Goal: Task Accomplishment & Management: Use online tool/utility

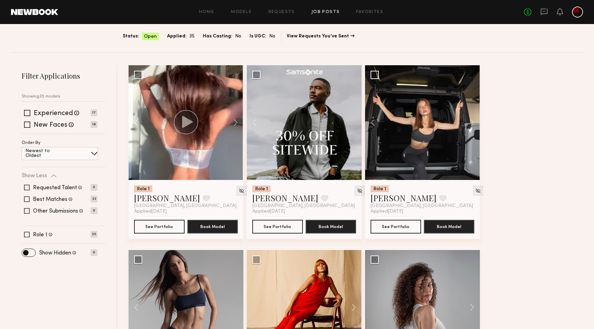
scroll to position [58, 0]
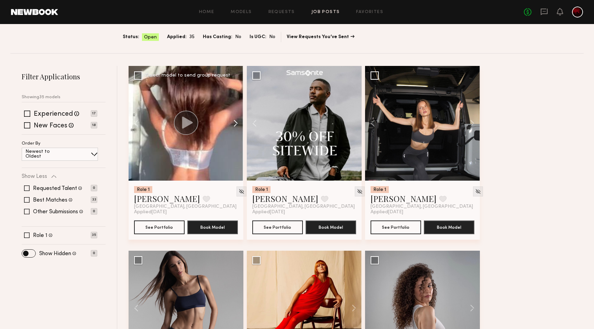
click at [234, 123] on button at bounding box center [232, 123] width 22 height 115
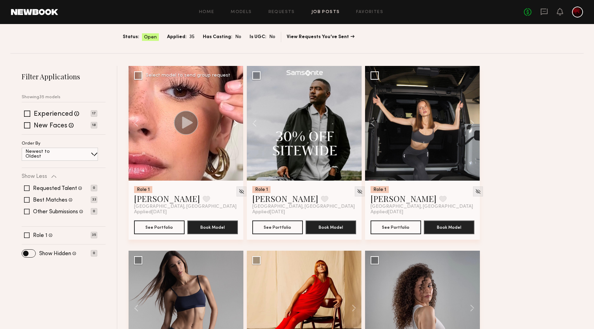
click at [234, 123] on button at bounding box center [232, 123] width 22 height 115
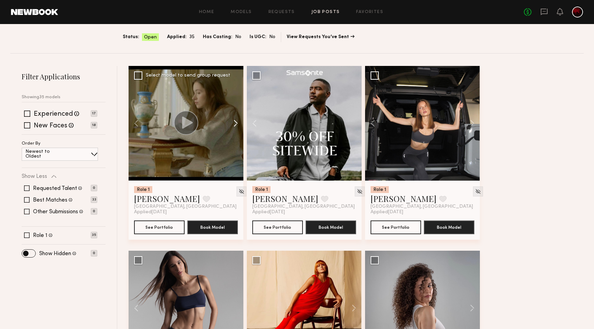
click at [234, 123] on button at bounding box center [232, 123] width 22 height 115
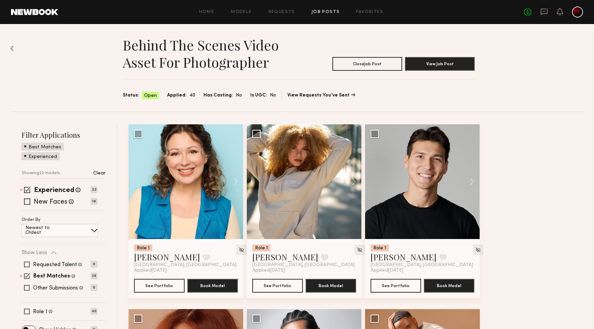
click at [24, 156] on span at bounding box center [25, 156] width 2 height 6
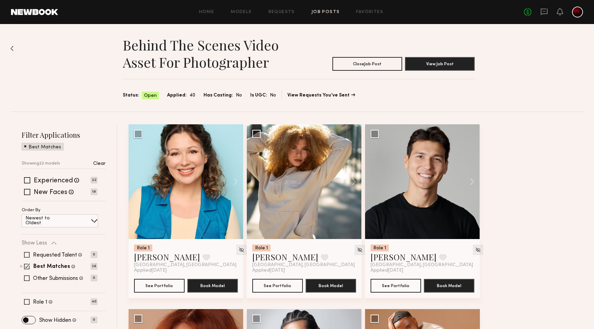
click at [24, 144] on div "Best Matches" at bounding box center [43, 147] width 42 height 8
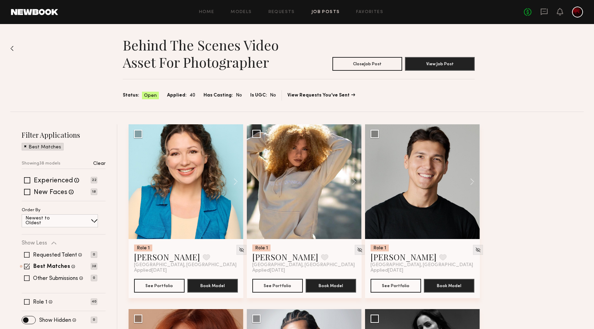
click at [27, 148] on div "Best Matches" at bounding box center [43, 147] width 42 height 8
click at [23, 147] on div "Best Matches" at bounding box center [43, 147] width 42 height 8
click at [25, 146] on span at bounding box center [25, 146] width 2 height 6
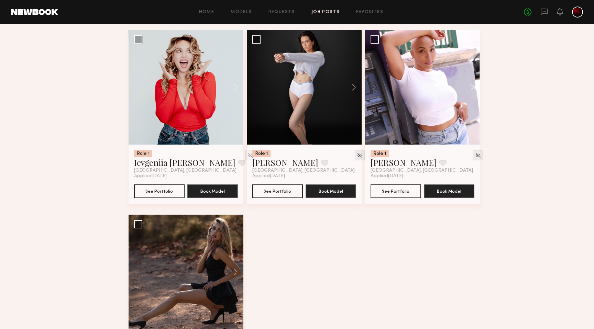
scroll to position [2386, 0]
